Goal: Information Seeking & Learning: Check status

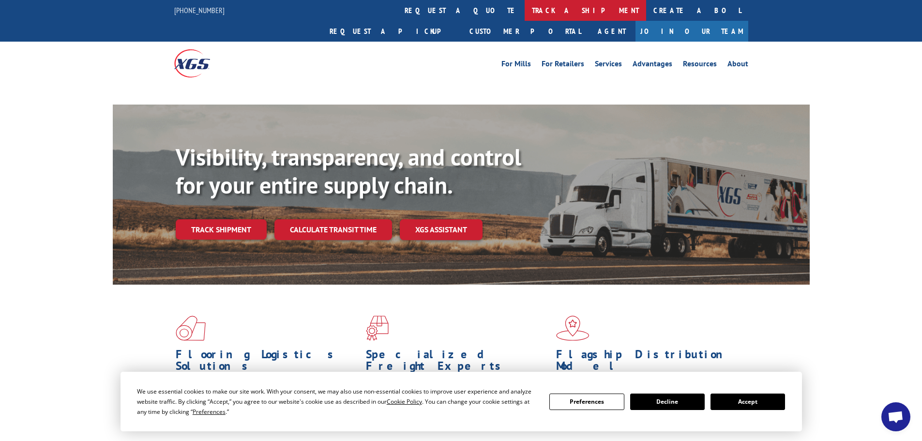
click at [525, 7] on link "track a shipment" at bounding box center [586, 10] width 122 height 21
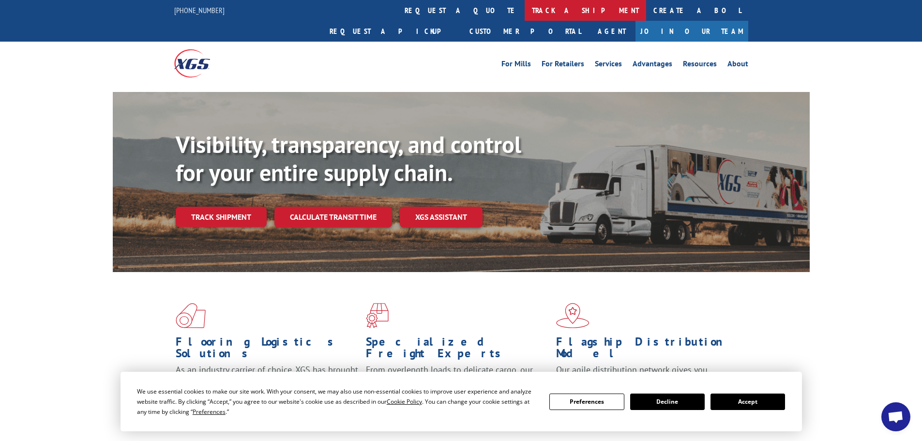
click at [525, 4] on link "track a shipment" at bounding box center [586, 10] width 122 height 21
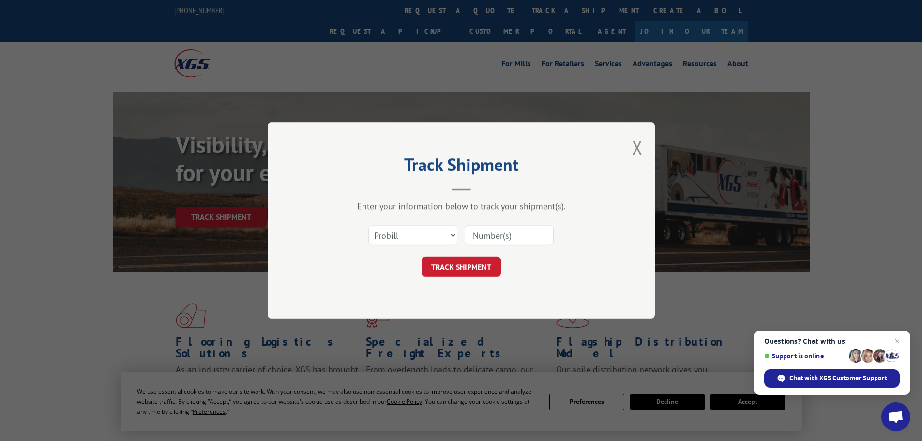
click at [496, 235] on input at bounding box center [509, 235] width 89 height 20
paste input "17639115"
type input "17639115"
click at [422, 257] on button "TRACK SHIPMENT" at bounding box center [461, 267] width 79 height 20
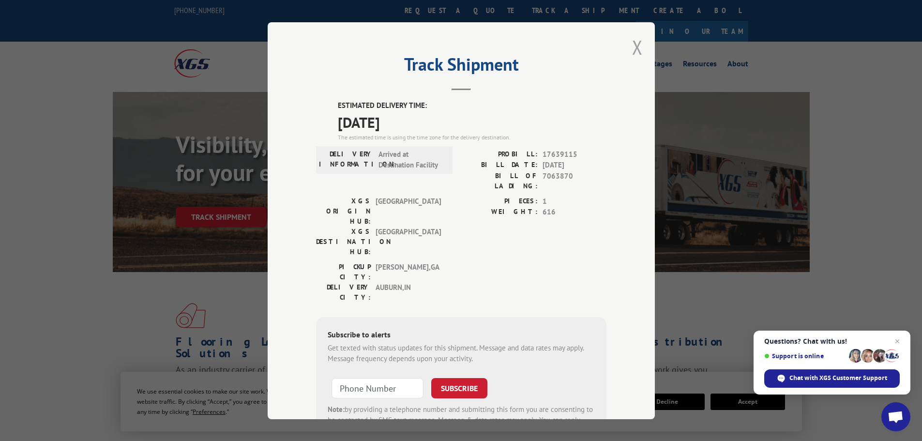
click at [632, 44] on button "Close modal" at bounding box center [637, 47] width 11 height 26
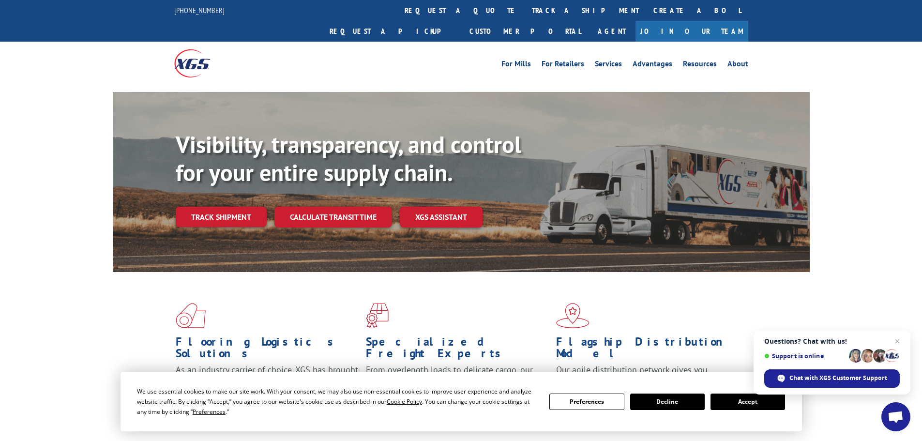
click at [882, 195] on div "Visibility, transparency, and control for your entire supply chain. Track shipm…" at bounding box center [461, 191] width 922 height 199
click at [729, 405] on button "Accept" at bounding box center [748, 402] width 75 height 16
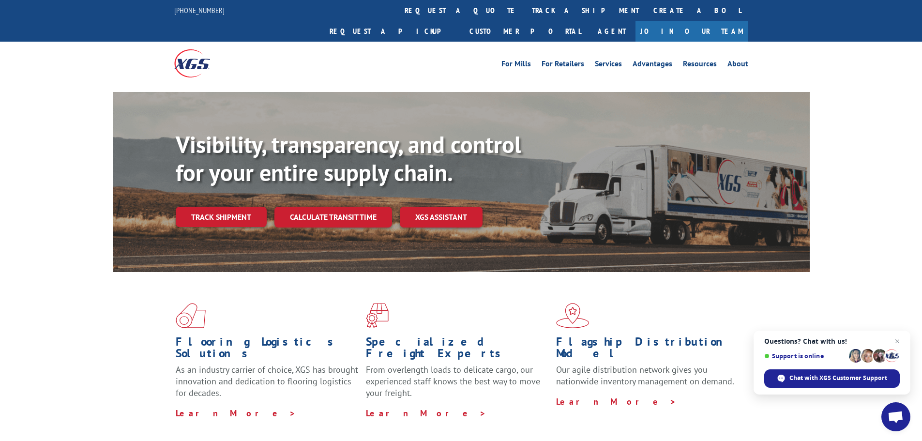
click at [866, 192] on div "Visibility, transparency, and control for your entire supply chain. Track shipm…" at bounding box center [461, 191] width 922 height 199
